Goal: Navigation & Orientation: Understand site structure

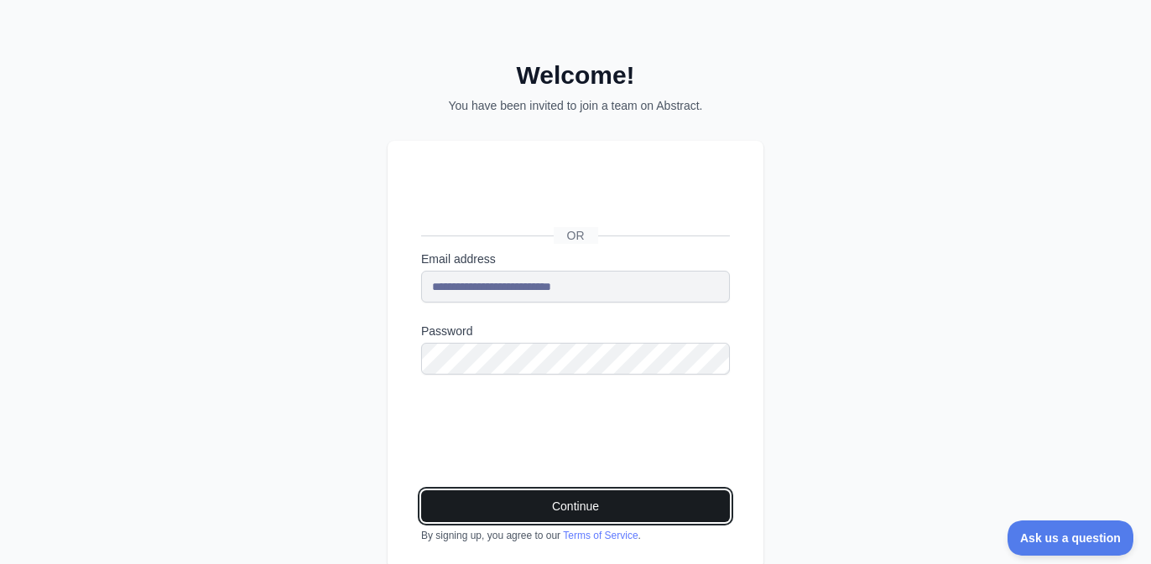
click at [568, 512] on button "Continue" at bounding box center [575, 507] width 309 height 32
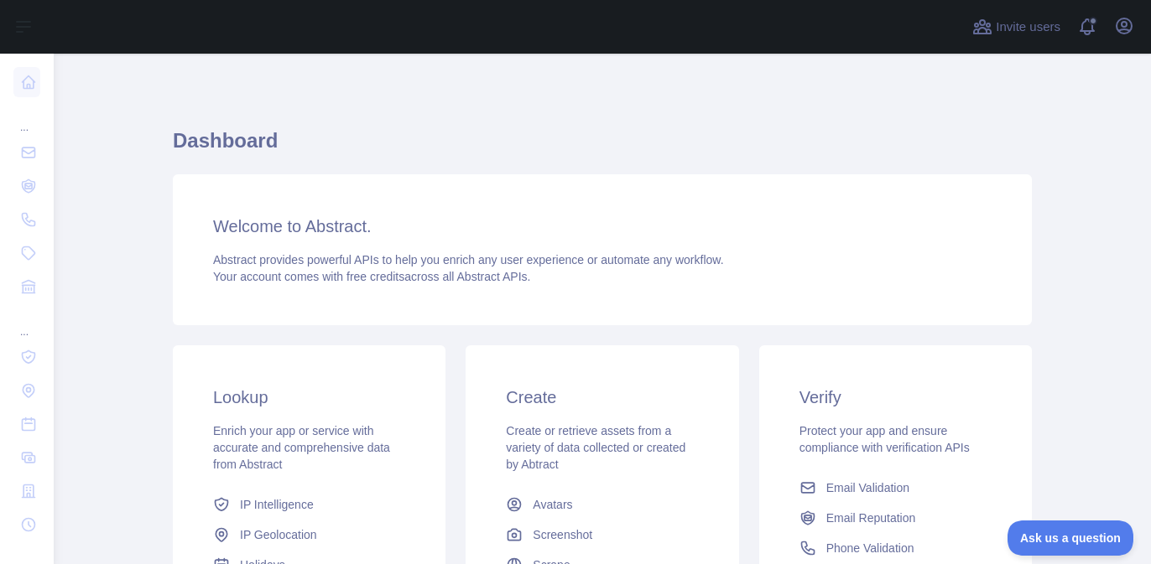
click at [744, 262] on div "Abstract provides powerful APIs to help you enrich any user experience or autom…" at bounding box center [602, 269] width 778 height 34
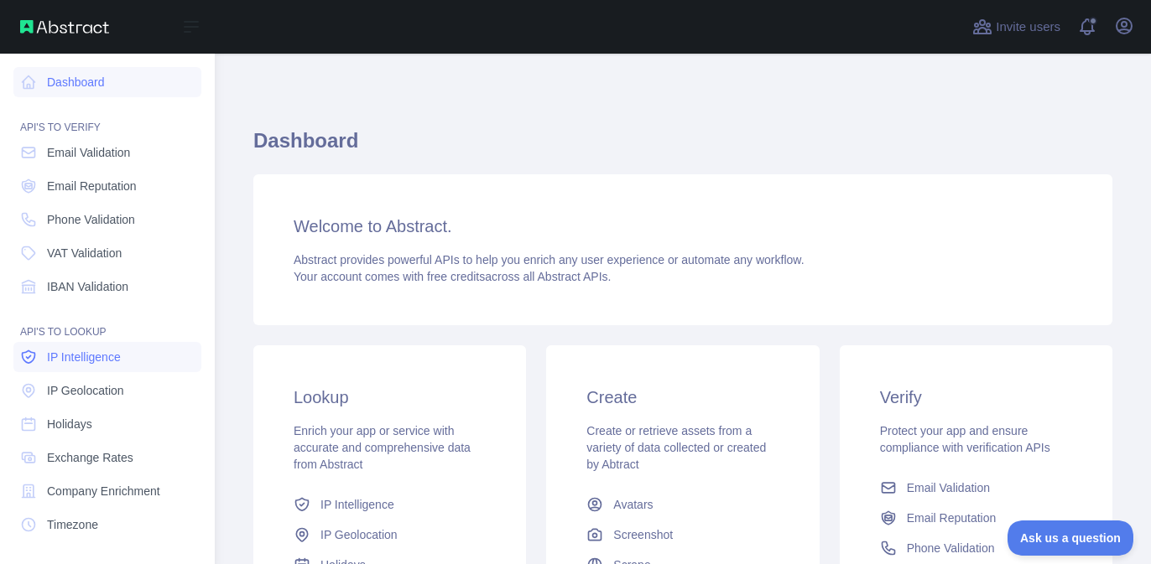
click at [108, 354] on span "IP Intelligence" at bounding box center [84, 357] width 74 height 17
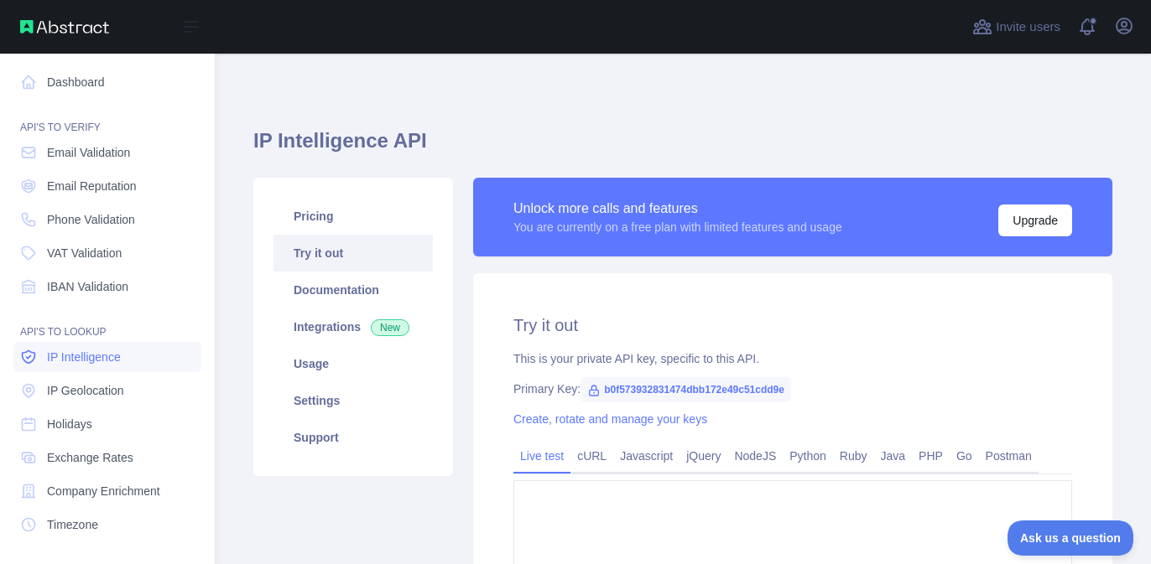
type textarea "**********"
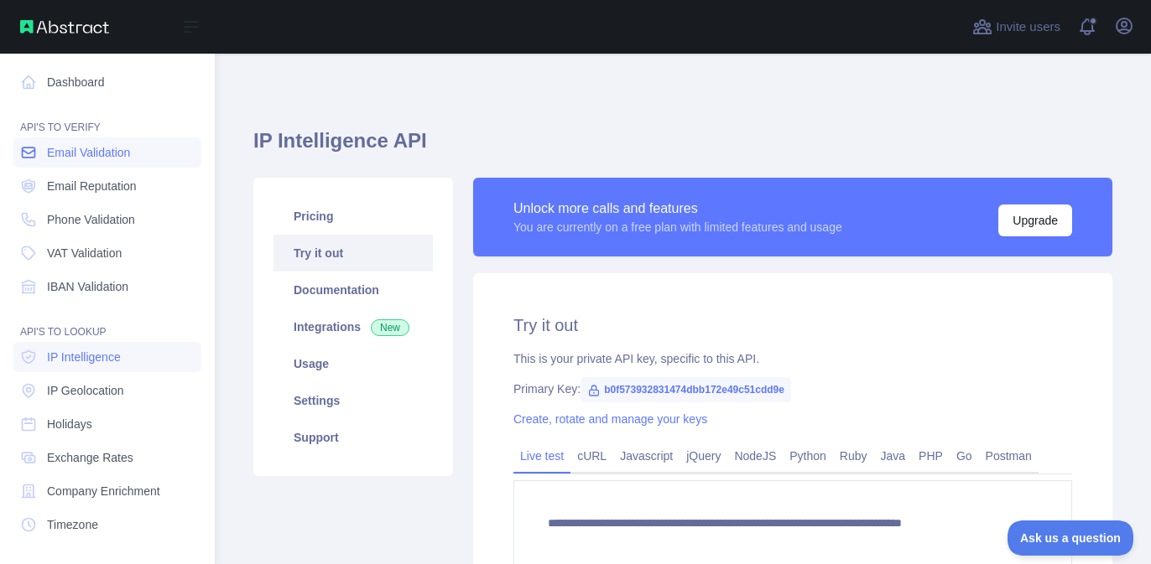
click at [98, 147] on span "Email Validation" at bounding box center [88, 152] width 83 height 17
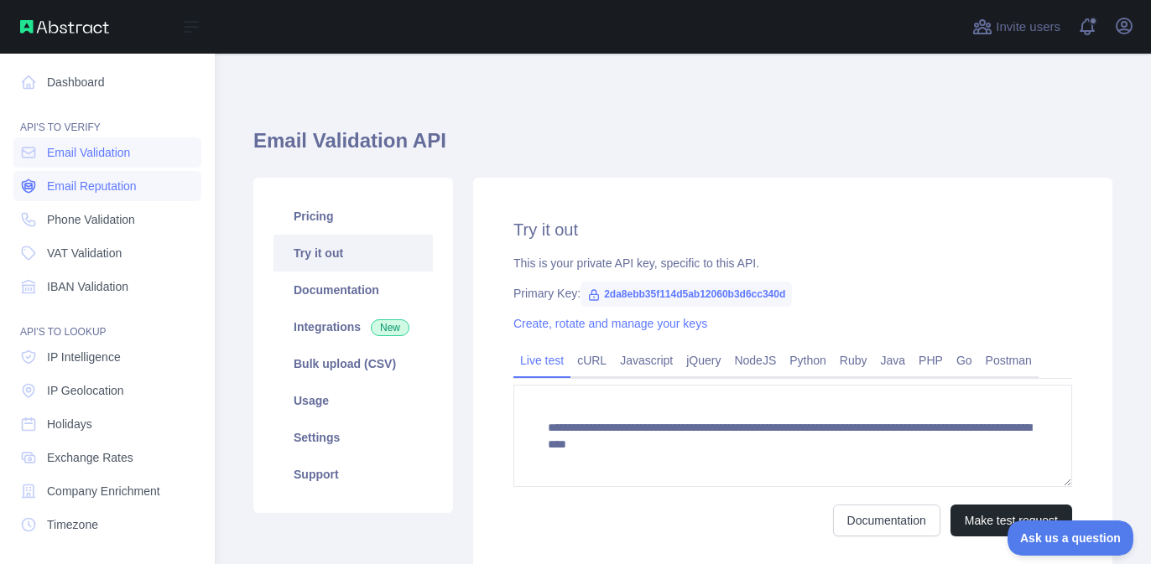
click at [90, 182] on span "Email Reputation" at bounding box center [92, 186] width 90 height 17
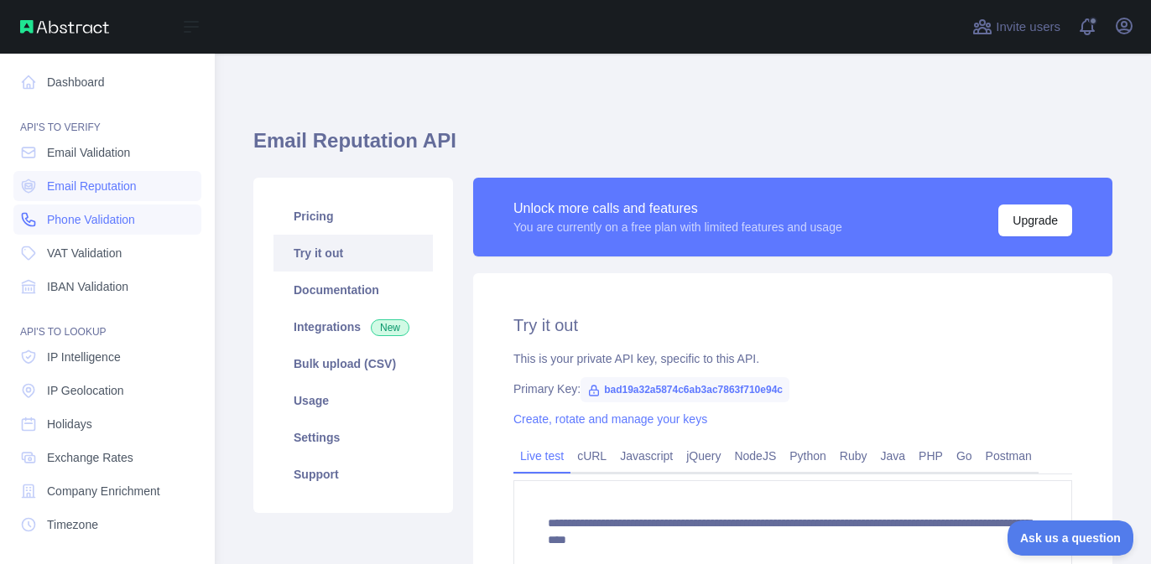
click at [100, 219] on span "Phone Validation" at bounding box center [91, 219] width 88 height 17
click at [96, 252] on span "VAT Validation" at bounding box center [84, 253] width 75 height 17
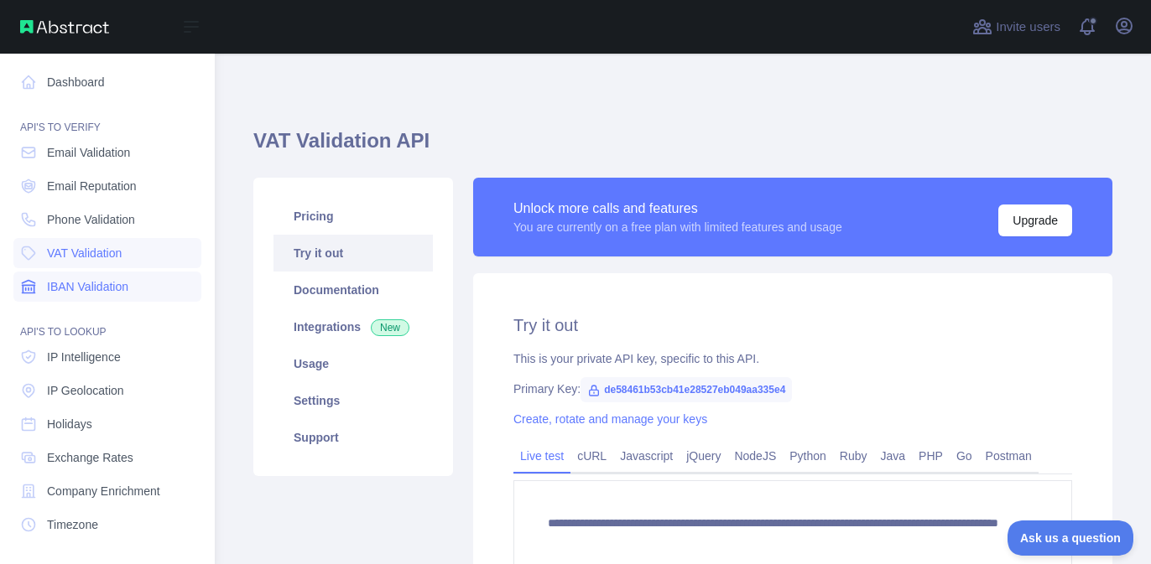
click at [120, 287] on span "IBAN Validation" at bounding box center [87, 286] width 81 height 17
click at [97, 356] on span "IP Intelligence" at bounding box center [84, 357] width 74 height 17
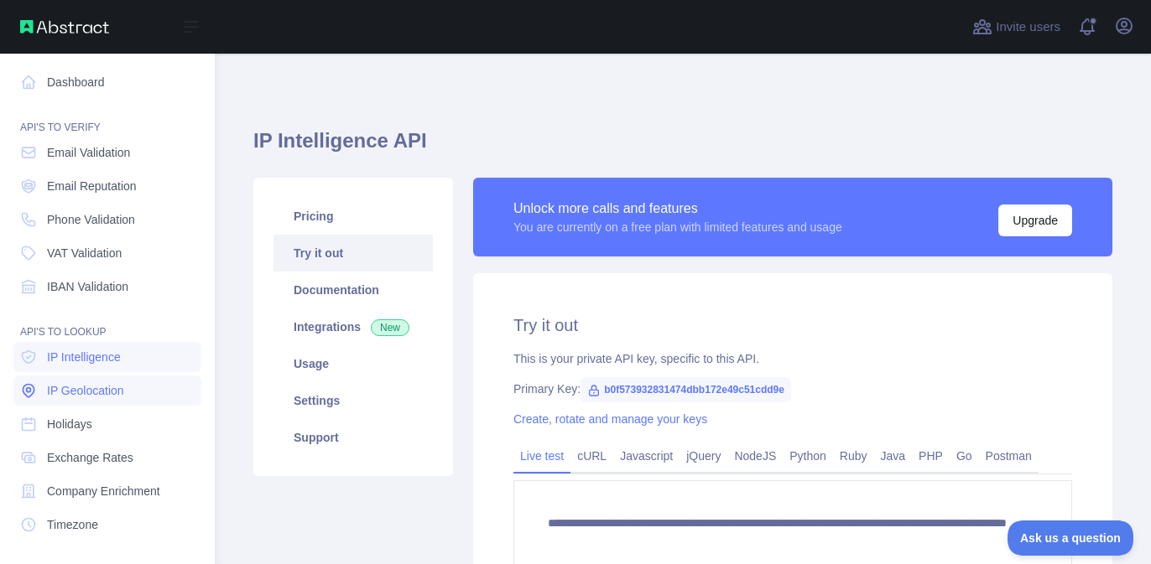
click at [72, 391] on span "IP Geolocation" at bounding box center [85, 390] width 77 height 17
click at [90, 425] on span "Holidays" at bounding box center [69, 424] width 45 height 17
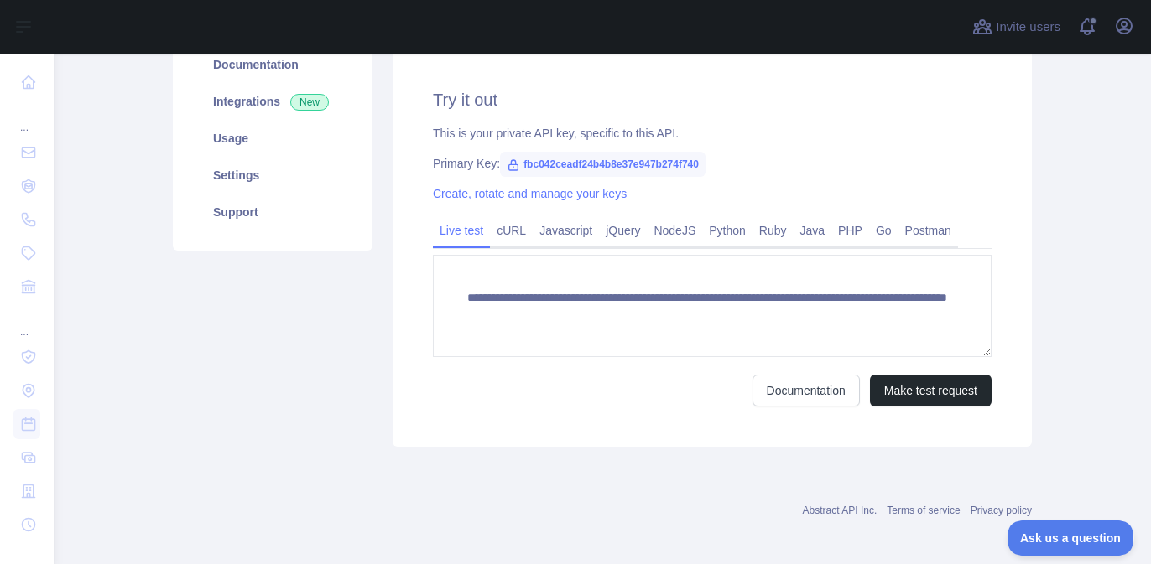
scroll to position [228, 0]
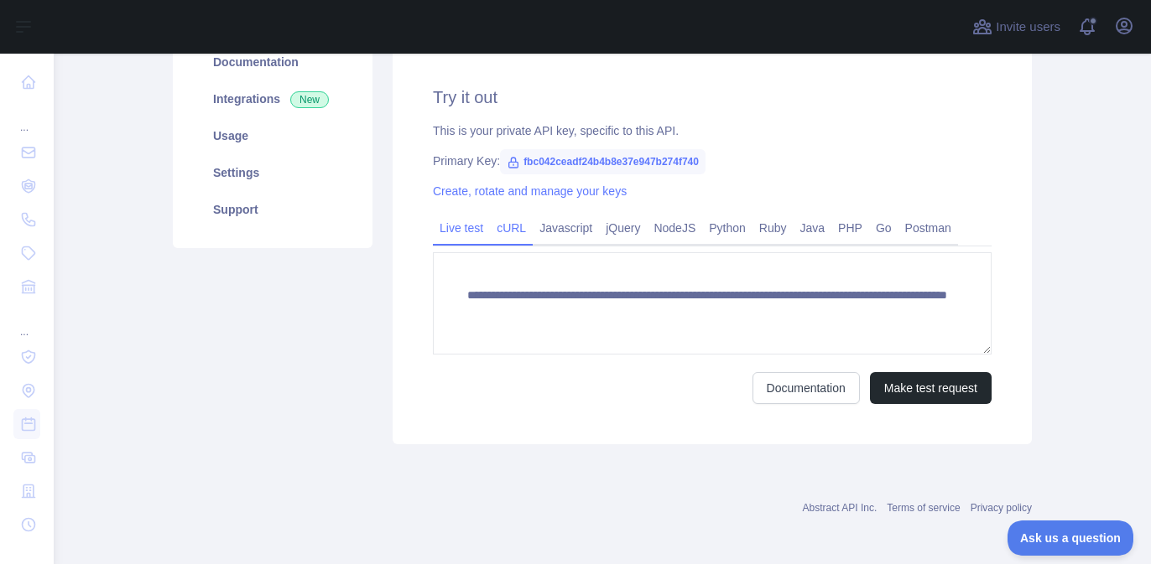
click at [515, 230] on link "cURL" at bounding box center [511, 228] width 43 height 27
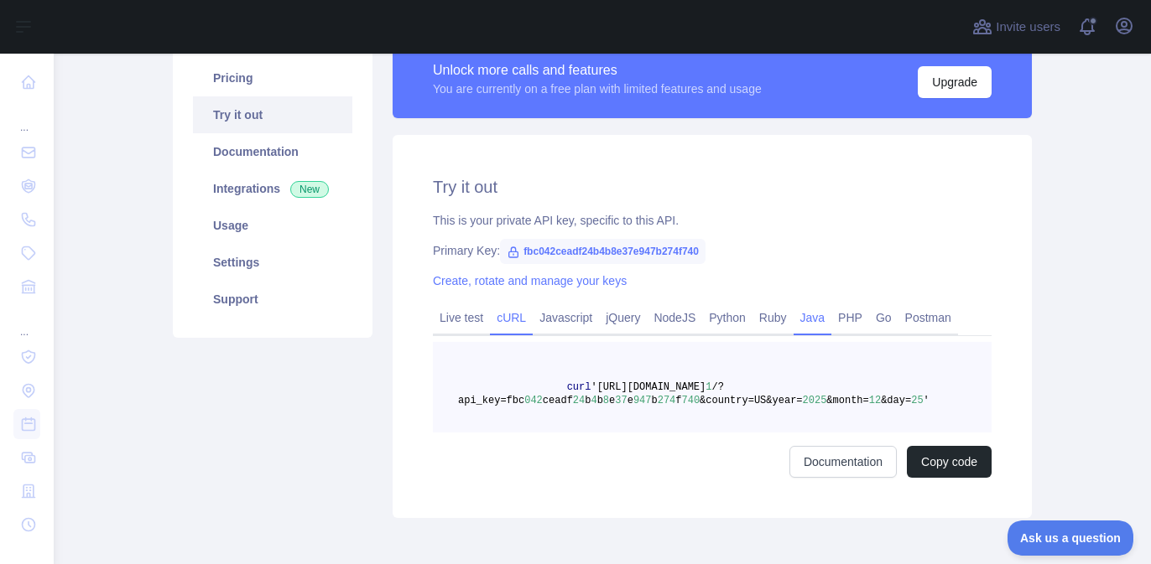
scroll to position [216, 0]
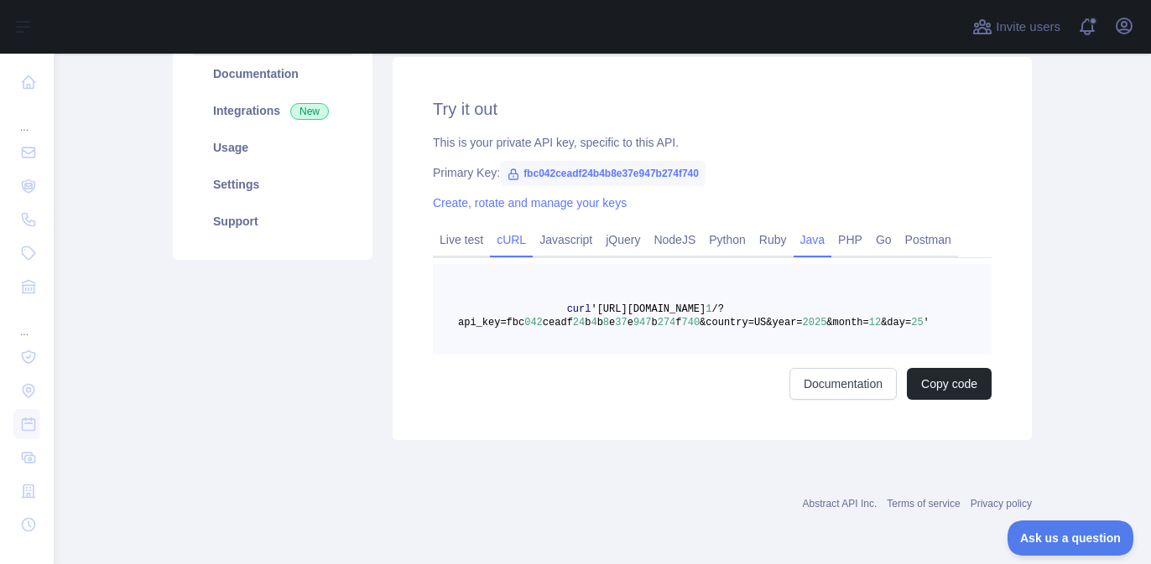
click at [828, 243] on link "Java" at bounding box center [812, 239] width 39 height 27
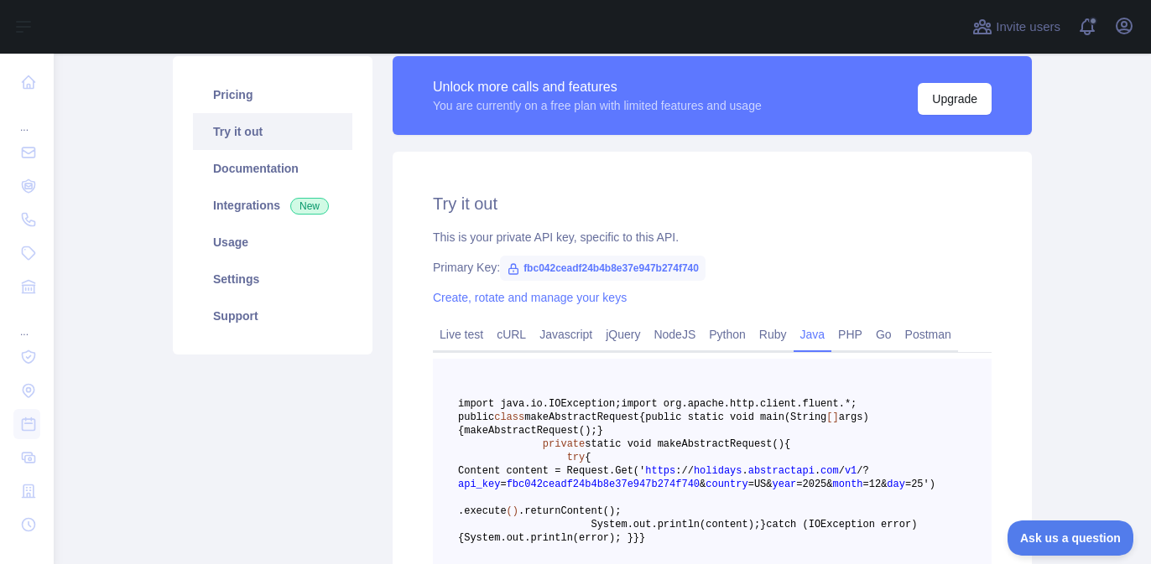
scroll to position [0, 0]
